Goal: Go to known website: Access a specific website the user already knows

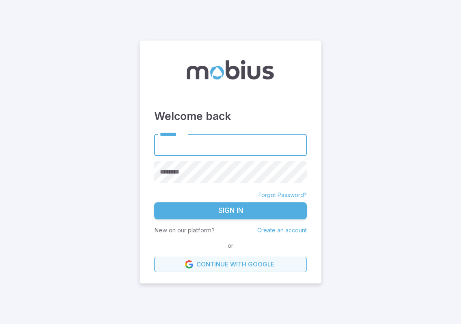
click at [249, 264] on link "Continue with Google" at bounding box center [230, 264] width 152 height 15
